Goal: Check status: Check status

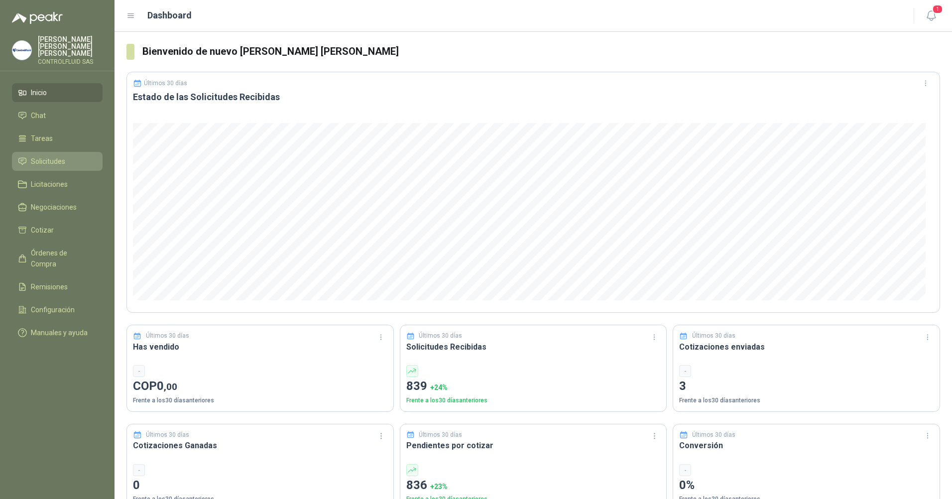
click at [45, 156] on span "Solicitudes" at bounding box center [48, 161] width 34 height 11
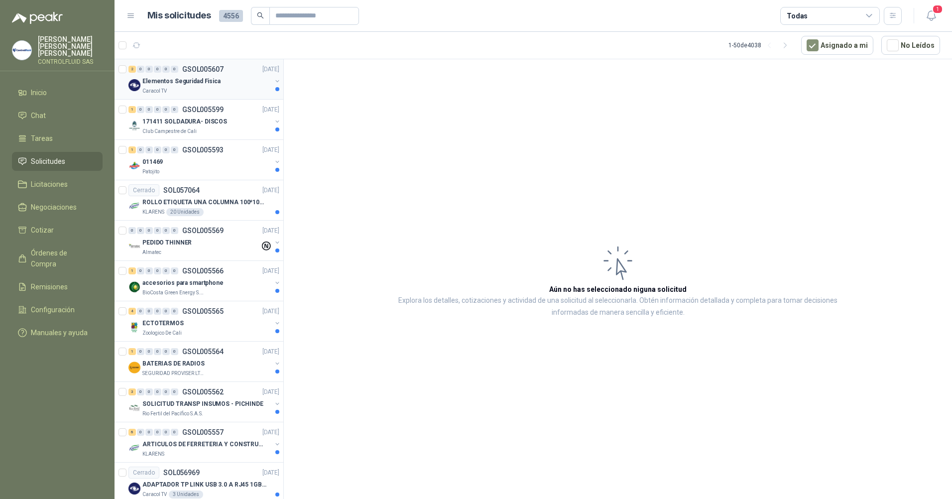
click at [155, 89] on p "Caracol TV" at bounding box center [154, 91] width 24 height 8
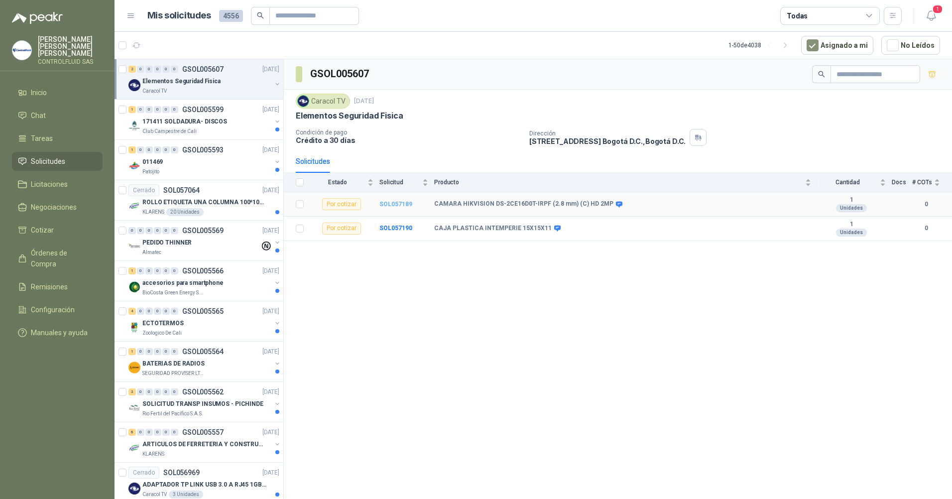
click at [390, 203] on b "SOL057189" at bounding box center [396, 204] width 33 height 7
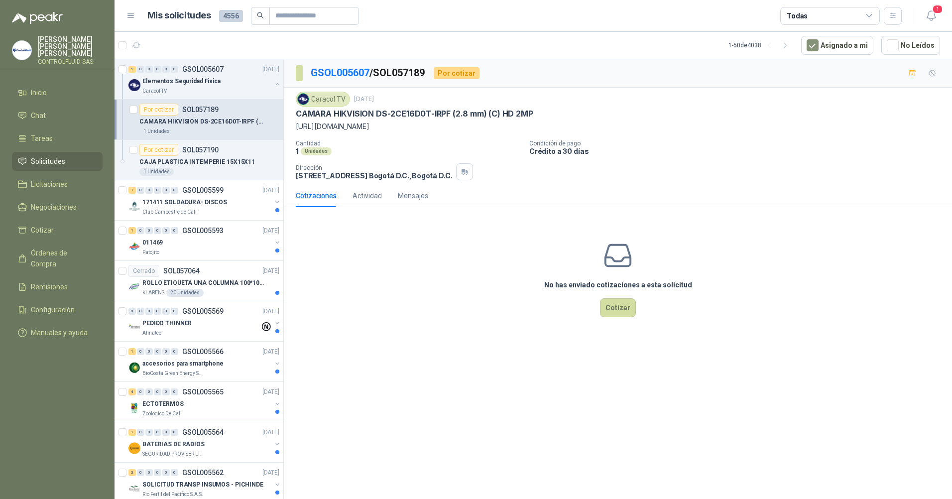
click at [297, 113] on p "CAMARA HIKVISION DS-2CE16D0T-IRPF (2.8 mm) (C) HD 2MP" at bounding box center [414, 114] width 237 height 10
click at [41, 156] on span "Solicitudes" at bounding box center [48, 161] width 34 height 11
